Goal: Information Seeking & Learning: Learn about a topic

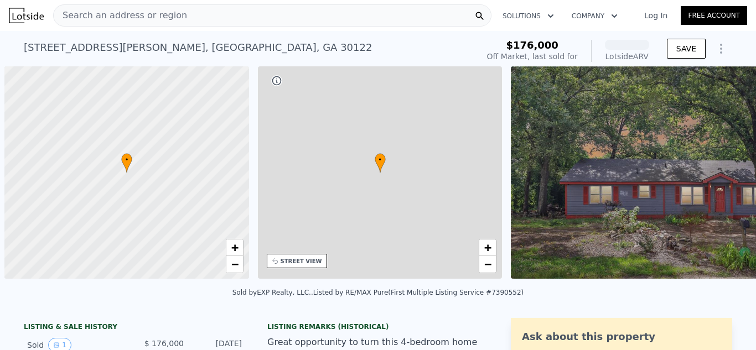
scroll to position [0, 4]
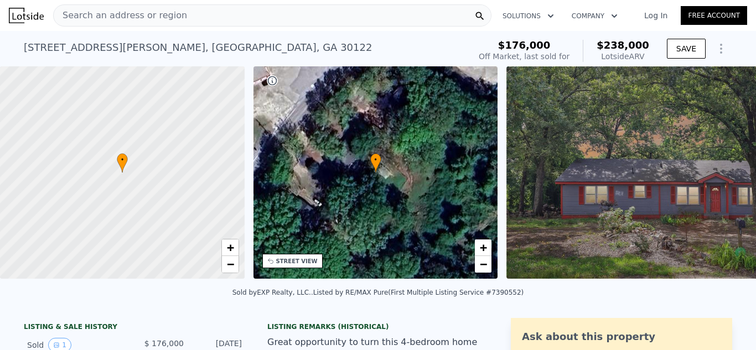
click at [740, 47] on div "[STREET_ADDRESS][PERSON_NAME] Sold [DATE] for $176k (~ARV $238k ) $176,000 Off …" at bounding box center [378, 48] width 756 height 35
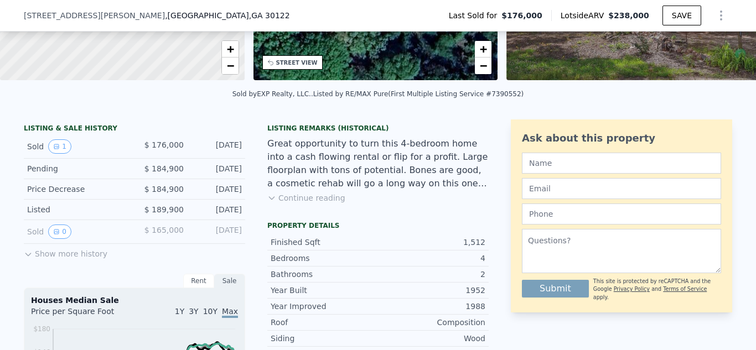
scroll to position [195, 0]
click at [51, 234] on button "0" at bounding box center [59, 231] width 23 height 14
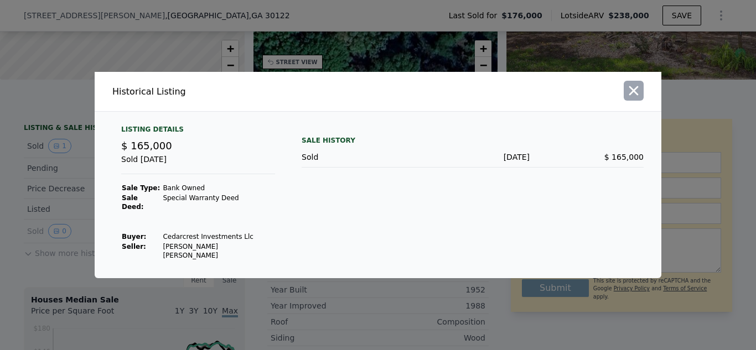
click at [632, 98] on icon "button" at bounding box center [633, 90] width 15 height 15
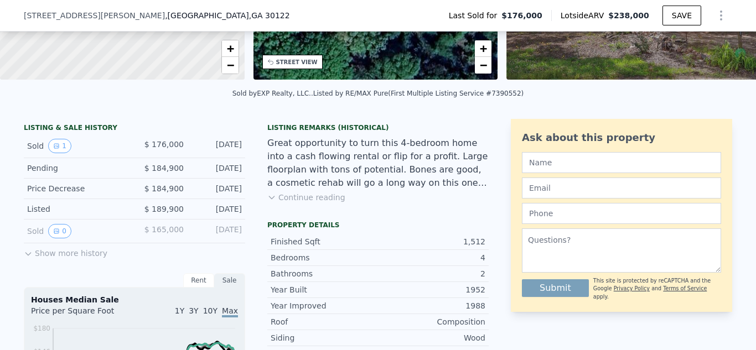
click at [73, 205] on div "Listed" at bounding box center [76, 209] width 98 height 11
click at [29, 253] on icon at bounding box center [28, 254] width 9 height 9
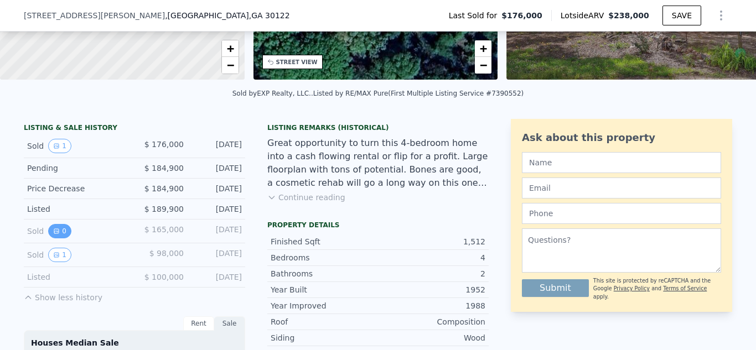
click at [62, 231] on button "0" at bounding box center [59, 231] width 23 height 14
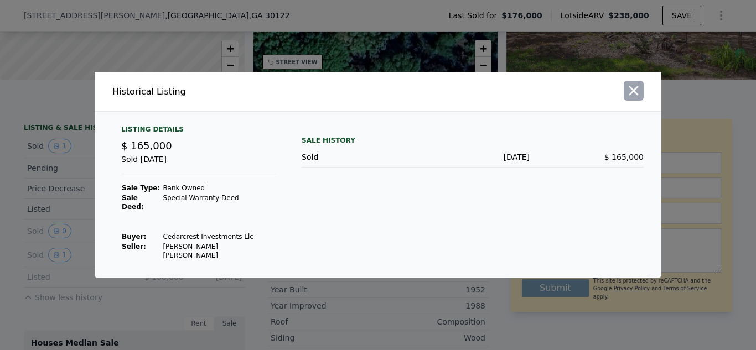
click at [635, 98] on icon "button" at bounding box center [633, 90] width 15 height 15
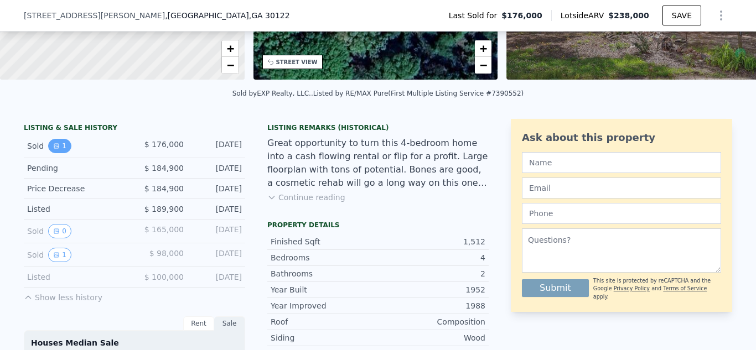
click at [58, 148] on icon "View historical data" at bounding box center [56, 146] width 7 height 7
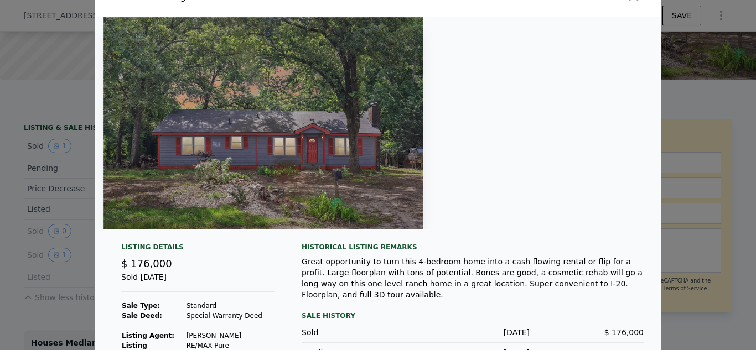
scroll to position [0, 0]
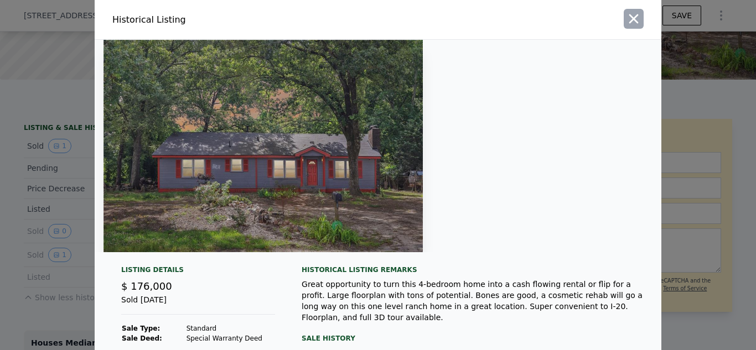
click at [635, 15] on icon "button" at bounding box center [633, 18] width 15 height 15
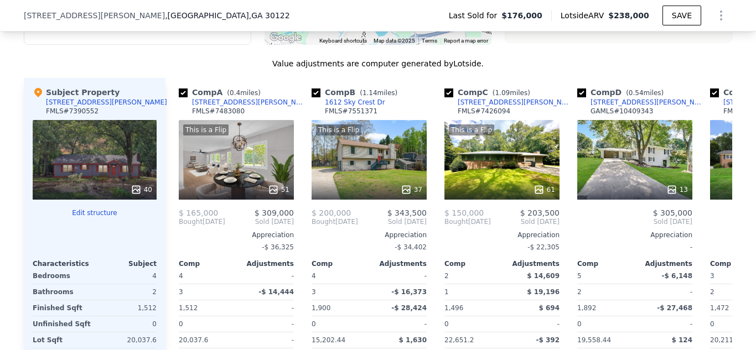
scroll to position [1280, 0]
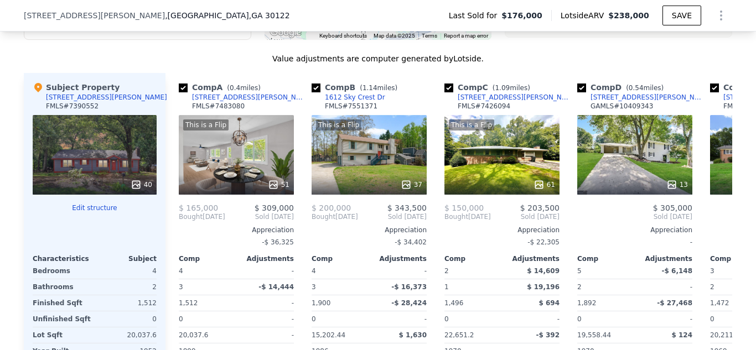
click at [149, 221] on div at bounding box center [95, 216] width 124 height 9
click at [120, 179] on div "40" at bounding box center [95, 155] width 124 height 80
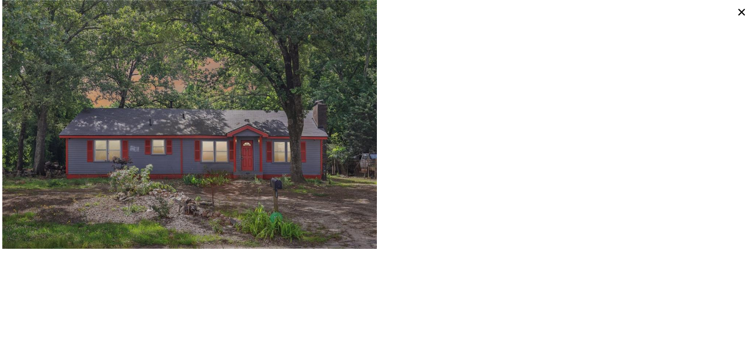
scroll to position [1457, 0]
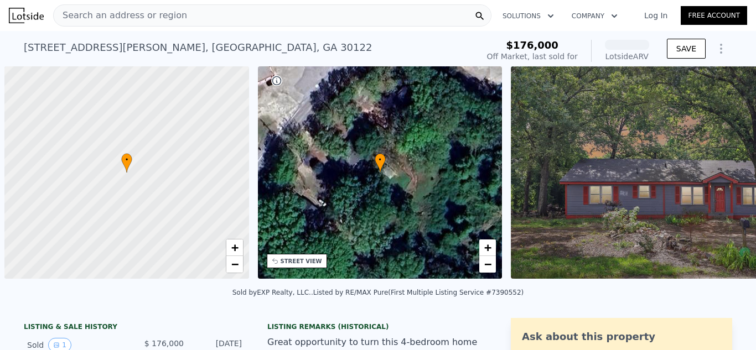
scroll to position [0, 4]
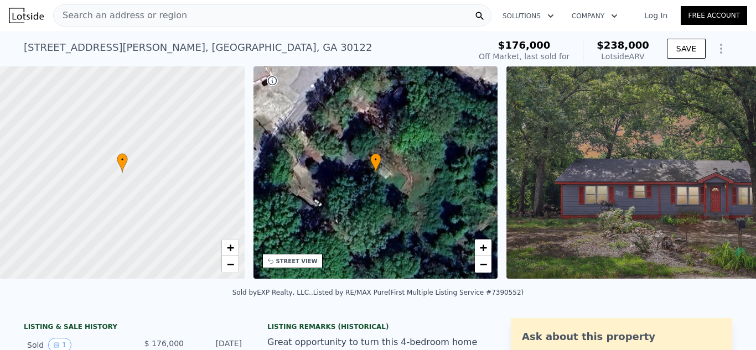
click at [724, 220] on img at bounding box center [665, 172] width 319 height 212
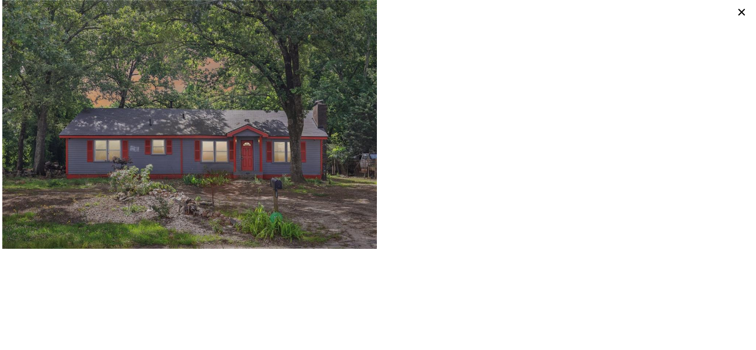
click at [740, 9] on icon at bounding box center [741, 11] width 15 height 15
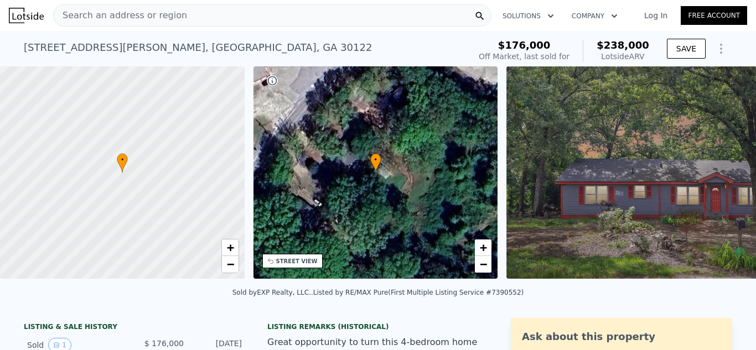
click at [733, 40] on div "[STREET_ADDRESS][PERSON_NAME] Sold [DATE] for $176k (~ARV $238k ) $176,000 Off …" at bounding box center [378, 48] width 756 height 35
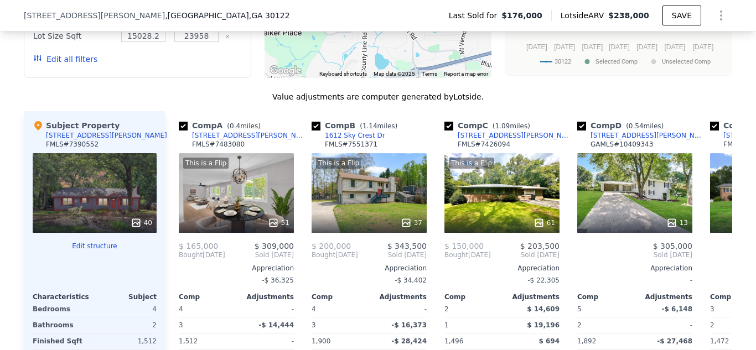
scroll to position [1258, 0]
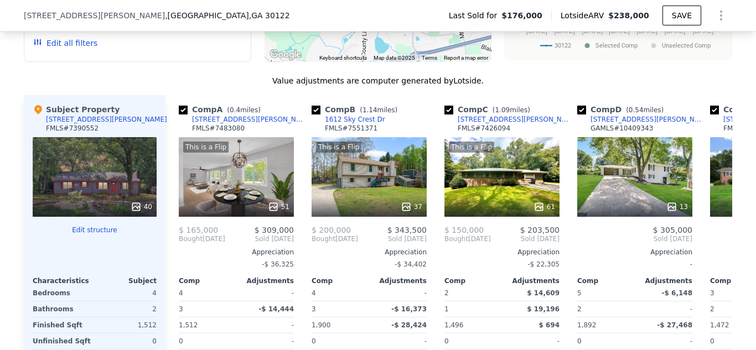
click at [90, 188] on div "40" at bounding box center [95, 177] width 124 height 80
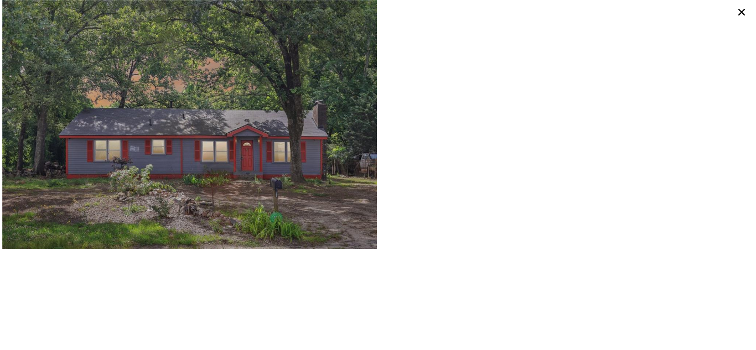
click at [577, 171] on div at bounding box center [566, 124] width 376 height 249
drag, startPoint x: 749, startPoint y: 289, endPoint x: 744, endPoint y: 305, distance: 17.2
click at [744, 305] on div at bounding box center [378, 175] width 756 height 350
